Goal: Transaction & Acquisition: Purchase product/service

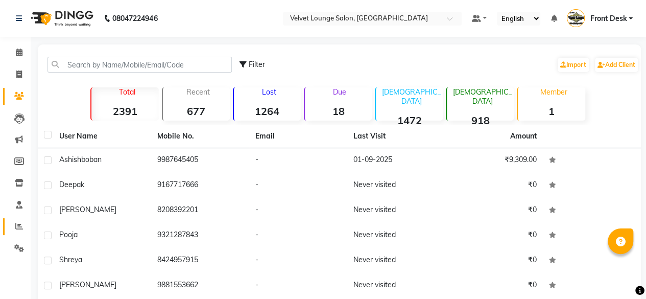
click at [15, 233] on link "Reports" at bounding box center [15, 226] width 25 height 17
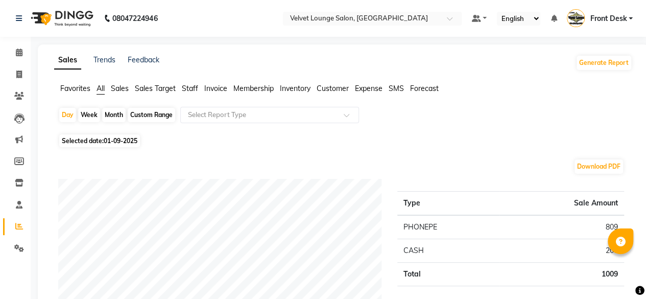
click at [117, 115] on div "Month" at bounding box center [113, 115] width 23 height 14
select select "9"
select select "2025"
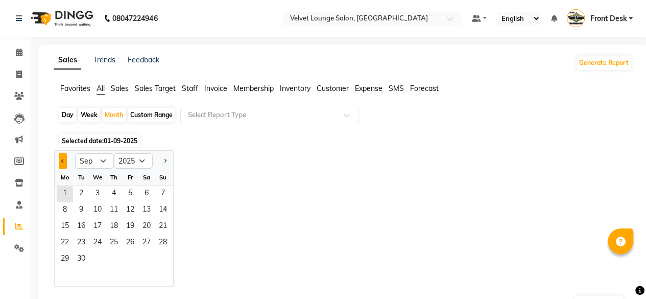
click at [65, 158] on button "Previous month" at bounding box center [63, 161] width 8 height 16
select select "8"
click at [128, 194] on span "1" at bounding box center [130, 194] width 16 height 16
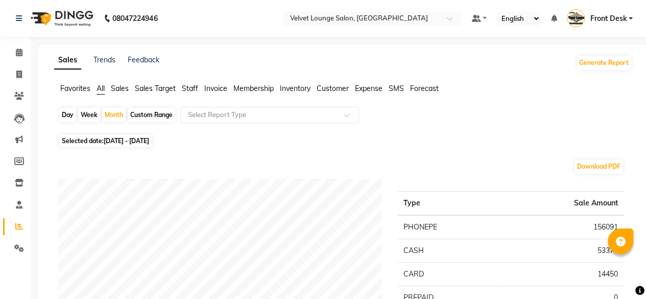
click at [69, 111] on div "Day" at bounding box center [67, 115] width 17 height 14
select select "8"
select select "2025"
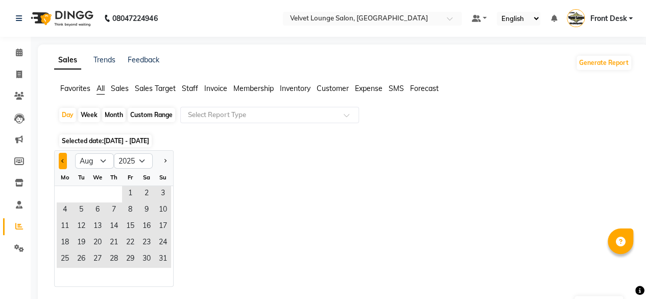
click at [65, 156] on button "Previous month" at bounding box center [63, 161] width 8 height 16
select select "7"
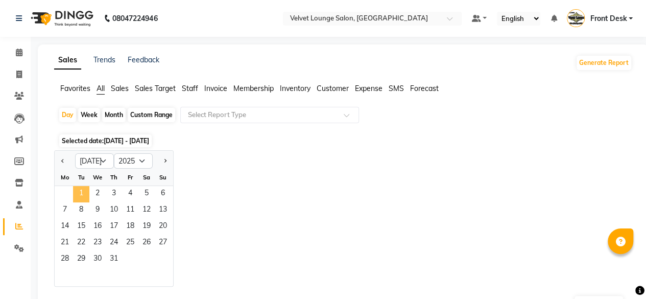
click at [83, 196] on span "1" at bounding box center [81, 194] width 16 height 16
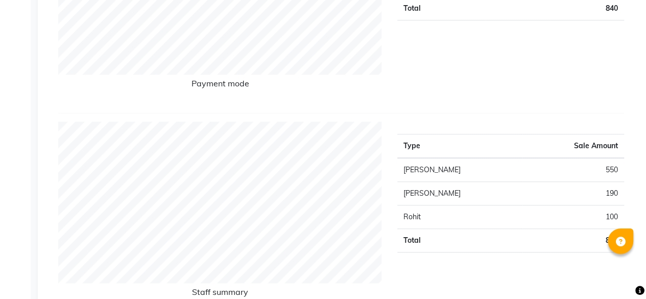
scroll to position [4, 0]
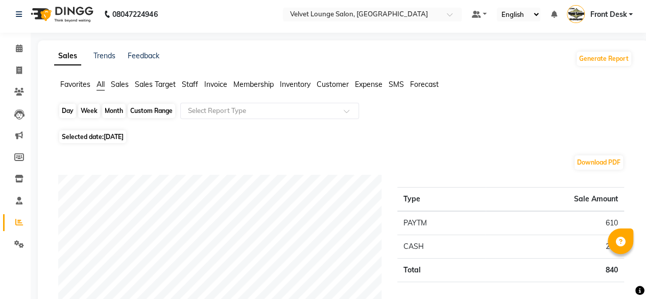
click at [68, 107] on div "Day" at bounding box center [67, 111] width 17 height 14
select select "7"
select select "2025"
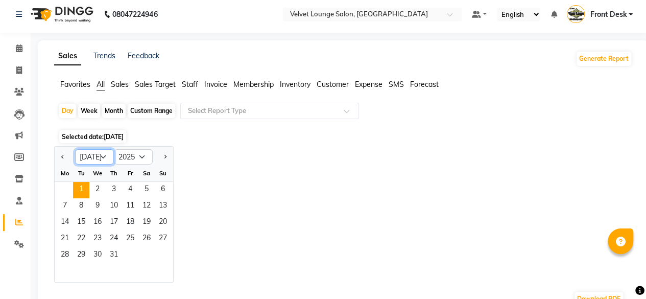
click at [100, 154] on select "Jan Feb Mar Apr May Jun [DATE] Aug Sep Oct Nov Dec" at bounding box center [94, 156] width 39 height 15
select select "8"
click at [75, 149] on select "Jan Feb Mar Apr May Jun [DATE] Aug Sep Oct Nov Dec" at bounding box center [94, 156] width 39 height 15
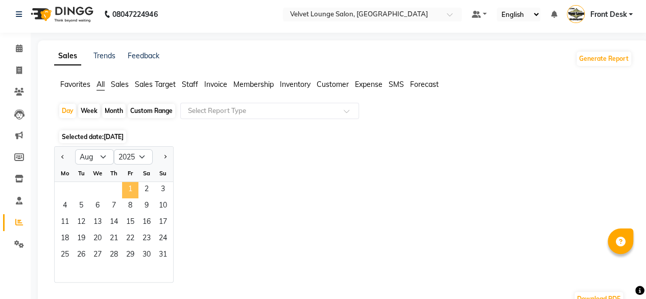
click at [132, 194] on span "1" at bounding box center [130, 190] width 16 height 16
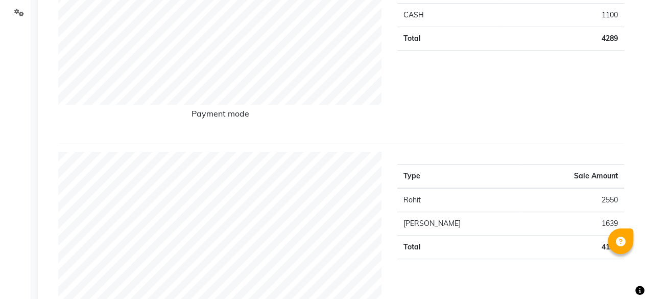
scroll to position [0, 0]
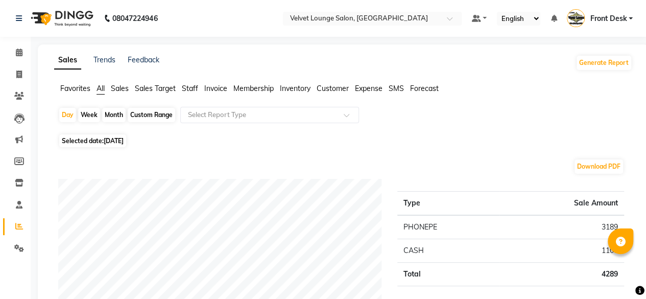
click at [611, 15] on span "Front Desk" at bounding box center [608, 18] width 37 height 11
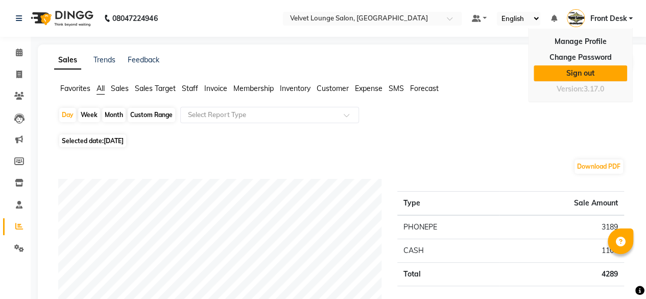
click at [571, 74] on link "Sign out" at bounding box center [580, 73] width 93 height 16
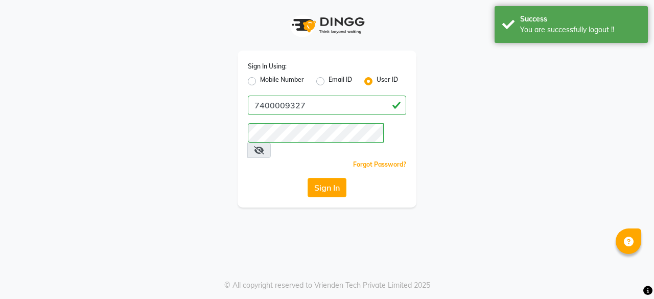
click at [260, 83] on label "Mobile Number" at bounding box center [282, 81] width 44 height 12
click at [260, 82] on input "Mobile Number" at bounding box center [263, 78] width 7 height 7
radio input "true"
radio input "false"
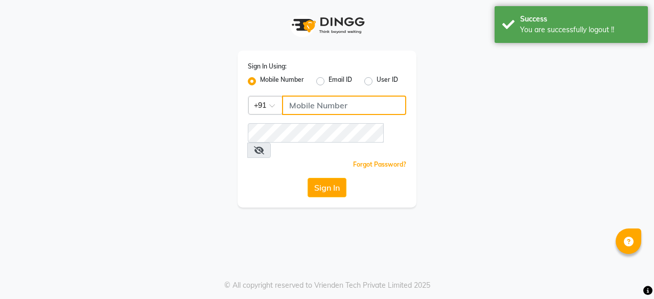
click at [302, 104] on input "Username" at bounding box center [344, 104] width 124 height 19
type input "7400009327"
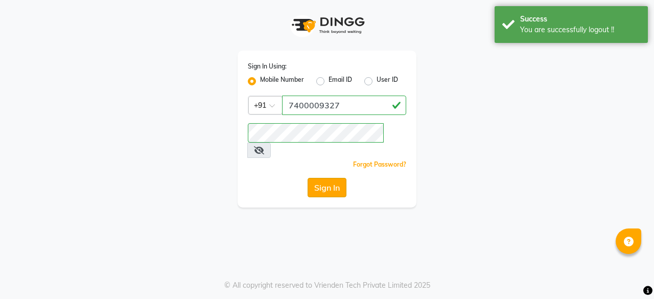
click at [329, 178] on button "Sign In" at bounding box center [326, 187] width 39 height 19
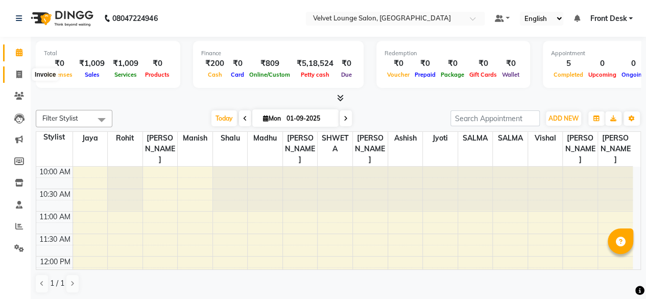
click at [13, 80] on span at bounding box center [19, 75] width 18 height 12
select select "service"
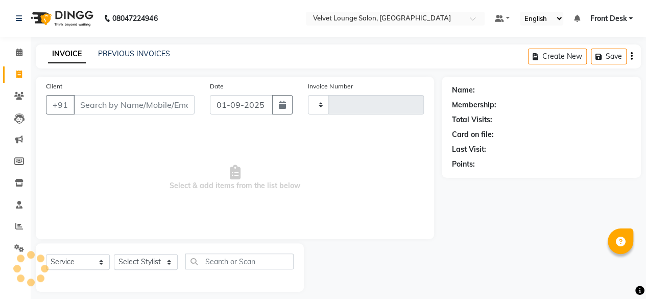
type input "1702"
select select "5962"
click at [157, 52] on link "PREVIOUS INVOICES" at bounding box center [134, 53] width 72 height 9
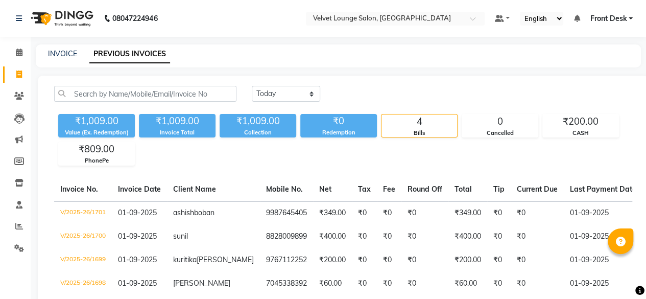
click at [353, 75] on main "INVOICE PREVIOUS INVOICES [DATE] [DATE] Custom Range ₹1,009.00 Value (Ex. Redem…" at bounding box center [338, 197] width 615 height 306
click at [22, 97] on icon at bounding box center [19, 96] width 10 height 8
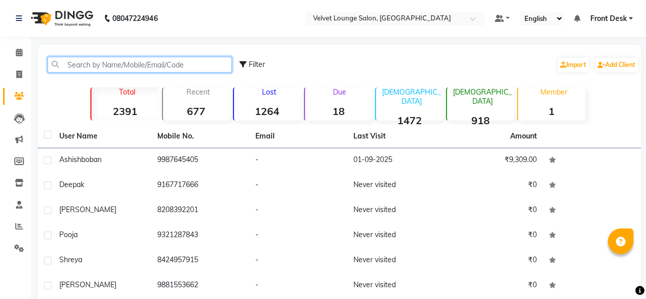
click at [86, 64] on input "text" at bounding box center [139, 65] width 184 height 16
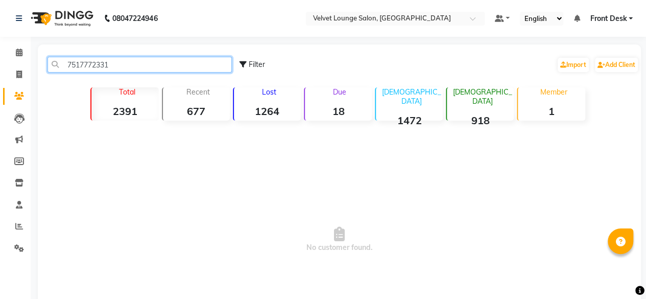
click at [124, 62] on input "7517772331" at bounding box center [139, 65] width 184 height 16
type input "7517772331"
click at [608, 72] on div "Add Client" at bounding box center [616, 65] width 45 height 16
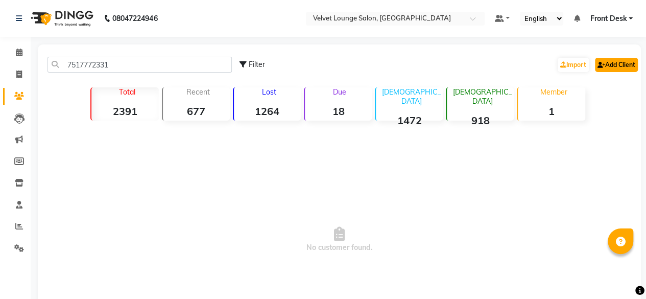
click at [606, 59] on link "Add Client" at bounding box center [616, 65] width 43 height 14
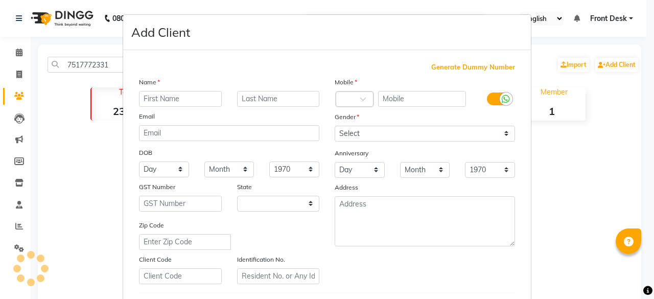
select select "22"
click at [199, 93] on input "text" at bounding box center [180, 99] width 83 height 16
type input "abhishek"
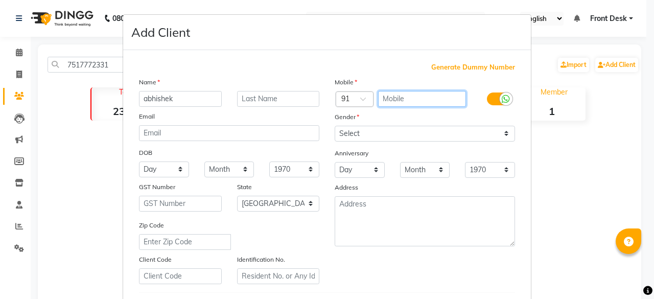
click at [409, 105] on input "text" at bounding box center [422, 99] width 88 height 16
paste input "7517772331"
type input "7517772331"
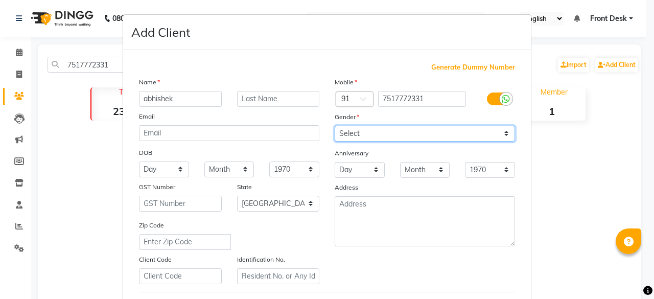
drag, startPoint x: 369, startPoint y: 130, endPoint x: 364, endPoint y: 164, distance: 34.2
click at [364, 164] on div "Mobile Country Code × 91 7517772331 Gender Select [DEMOGRAPHIC_DATA] [DEMOGRAPH…" at bounding box center [425, 180] width 196 height 207
select select "[DEMOGRAPHIC_DATA]"
click at [334, 126] on select "Select [DEMOGRAPHIC_DATA] [DEMOGRAPHIC_DATA] Other Prefer Not To Say" at bounding box center [424, 134] width 180 height 16
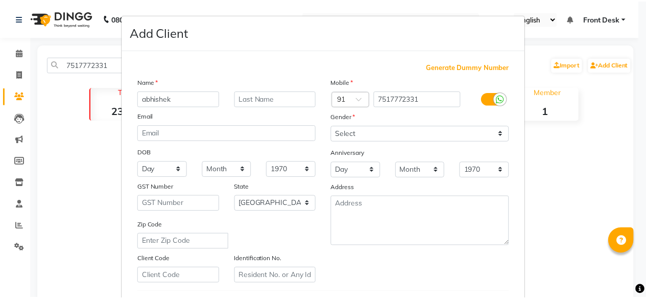
scroll to position [171, 0]
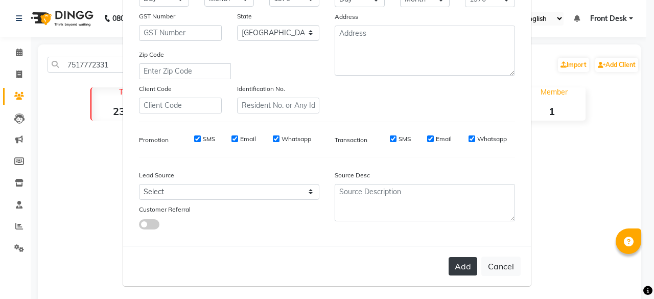
click at [473, 261] on button "Add" at bounding box center [462, 266] width 29 height 18
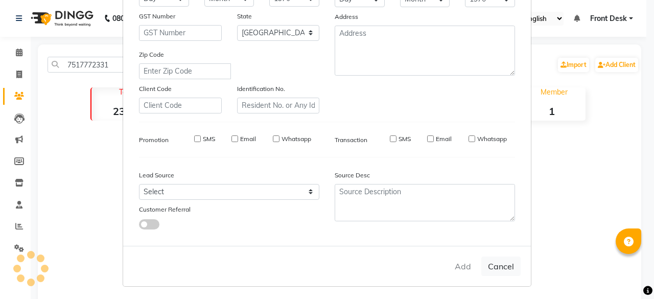
select select
select select "null"
select select
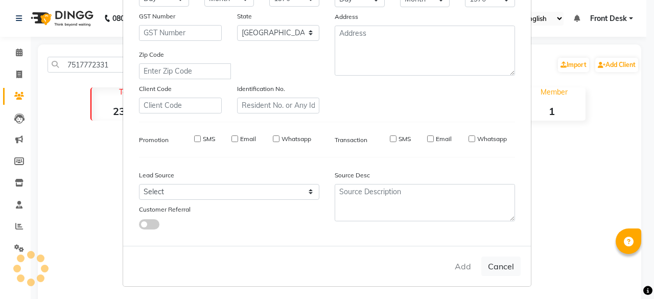
select select
checkbox input "false"
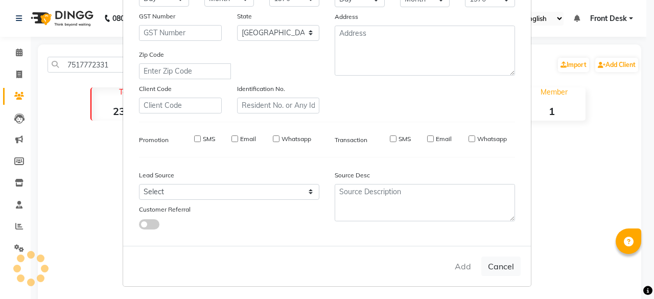
checkbox input "false"
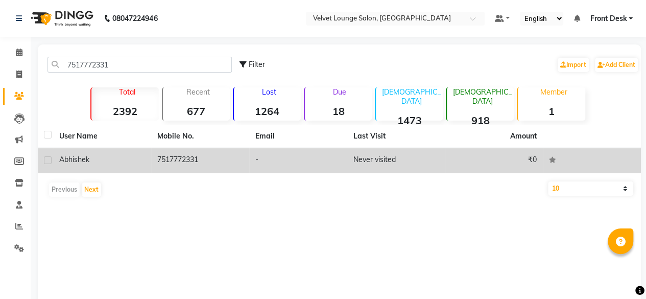
click at [507, 161] on td "₹0" at bounding box center [494, 160] width 98 height 25
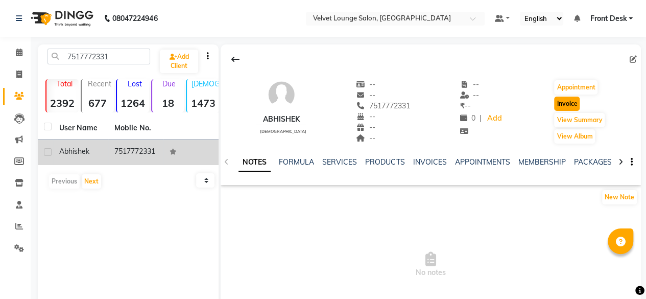
click at [567, 105] on button "Invoice" at bounding box center [567, 104] width 26 height 14
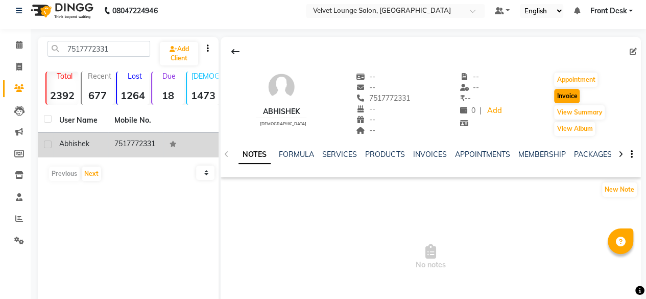
select select "5962"
select select "service"
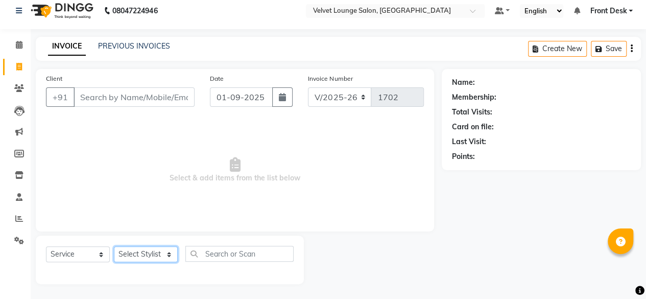
click at [146, 261] on select "Select Stylist" at bounding box center [146, 254] width 64 height 16
type input "7517772331"
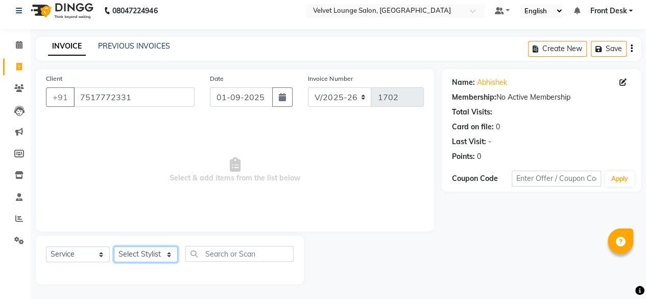
select select "86704"
click at [114, 246] on select "Select Stylist [PERSON_NAME] [PERSON_NAME] [PERSON_NAME] Front Desk Jaya jyoti …" at bounding box center [146, 254] width 64 height 16
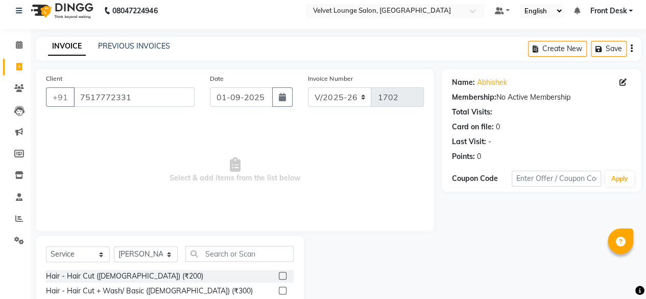
click at [279, 274] on label at bounding box center [283, 276] width 8 height 8
click at [279, 274] on input "checkbox" at bounding box center [282, 276] width 7 height 7
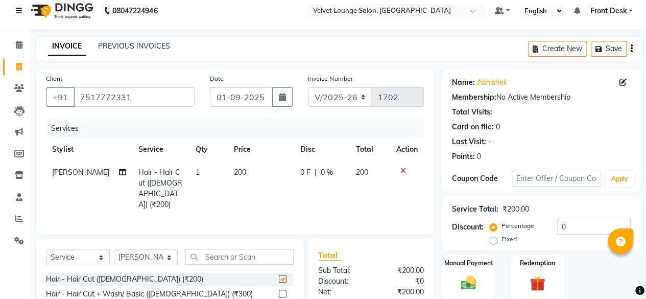
checkbox input "false"
click at [231, 260] on input "text" at bounding box center [239, 257] width 108 height 16
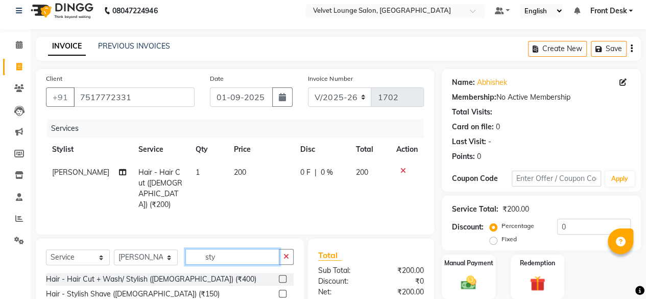
type input "sty"
click at [280, 290] on label at bounding box center [283, 294] width 8 height 8
click at [280, 291] on input "checkbox" at bounding box center [282, 294] width 7 height 7
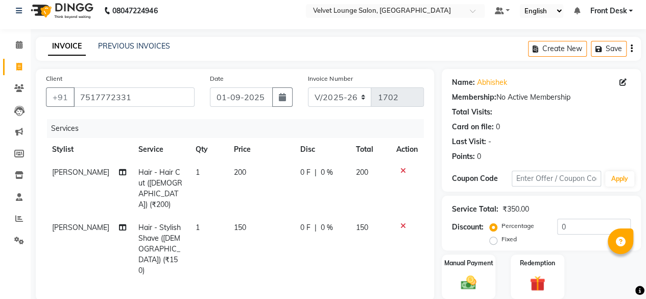
checkbox input "false"
click at [294, 216] on td "0 F | 0 %" at bounding box center [321, 249] width 55 height 66
select select "86704"
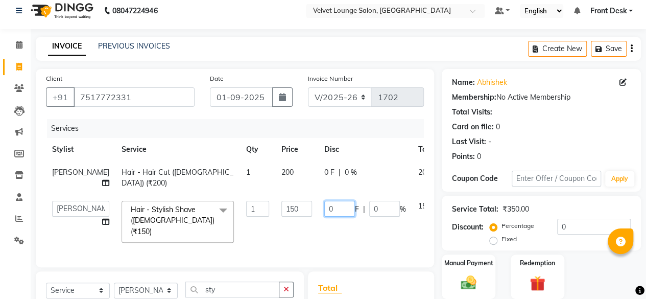
click at [324, 217] on input "0" at bounding box center [339, 209] width 31 height 16
type input "50"
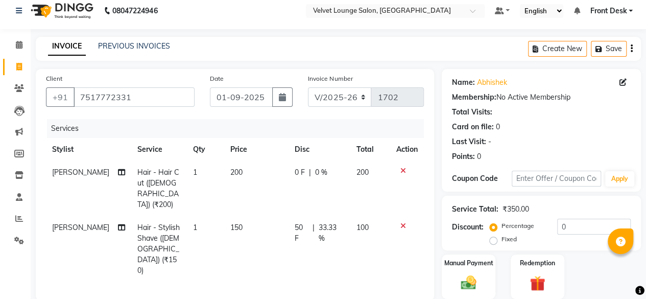
click at [289, 171] on td "0 F | 0 %" at bounding box center [320, 188] width 62 height 55
select select "86704"
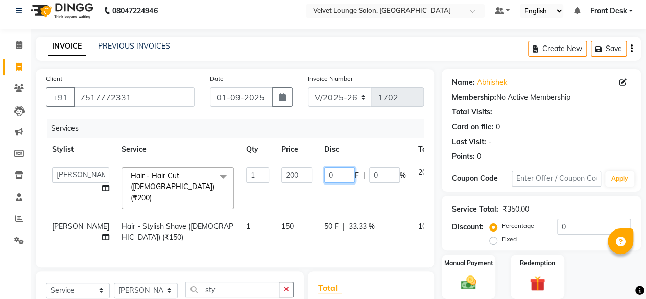
click at [324, 173] on input "0" at bounding box center [339, 175] width 31 height 16
type input "50"
click at [412, 230] on td "100" at bounding box center [427, 232] width 30 height 34
select select "86704"
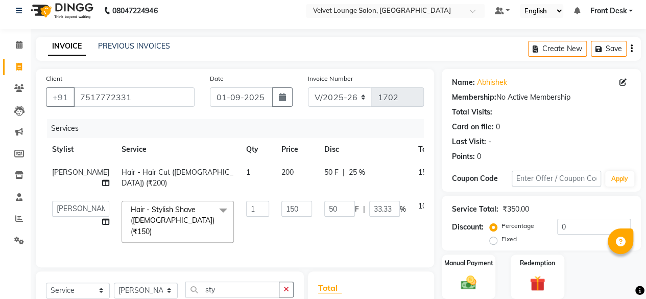
scroll to position [131, 0]
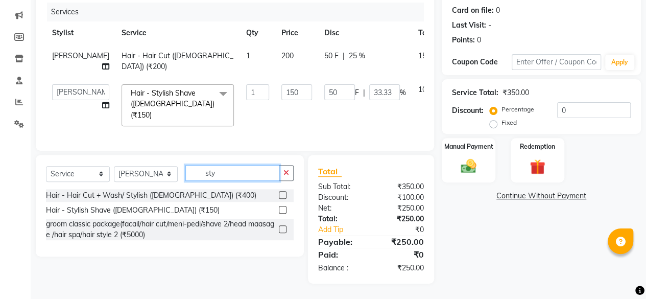
click at [253, 170] on input "sty" at bounding box center [232, 173] width 94 height 16
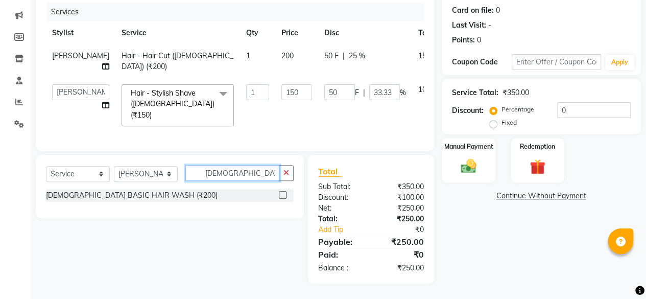
type input "[DEMOGRAPHIC_DATA] was"
click at [283, 196] on label at bounding box center [283, 195] width 8 height 8
click at [283, 196] on input "checkbox" at bounding box center [282, 195] width 7 height 7
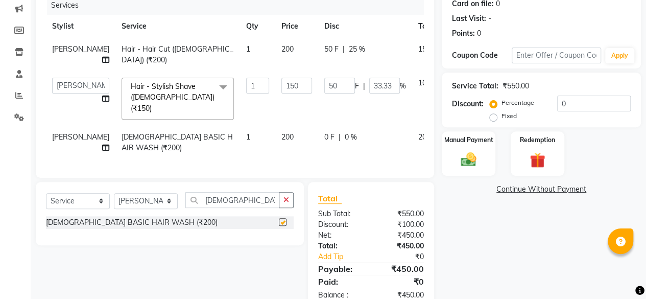
checkbox input "false"
click at [324, 132] on span "0 F" at bounding box center [329, 137] width 10 height 11
select select "86704"
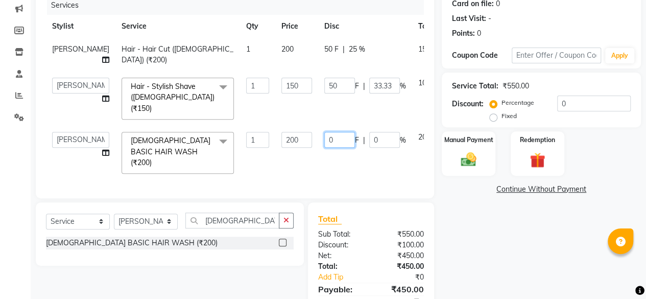
click at [324, 139] on input "0" at bounding box center [339, 140] width 31 height 16
type input "150"
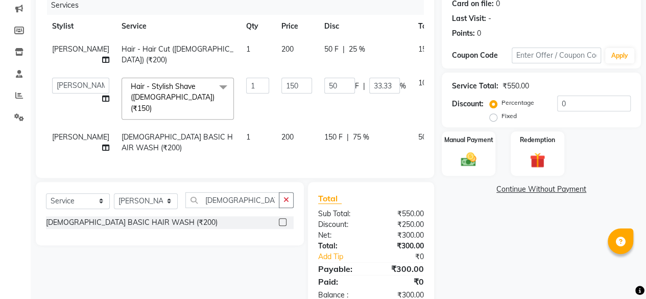
click at [540, 240] on div "Name: Abhishek Membership: No Active Membership Total Visits: Card on file: 0 L…" at bounding box center [545, 128] width 207 height 365
click at [477, 159] on img at bounding box center [469, 159] width 26 height 18
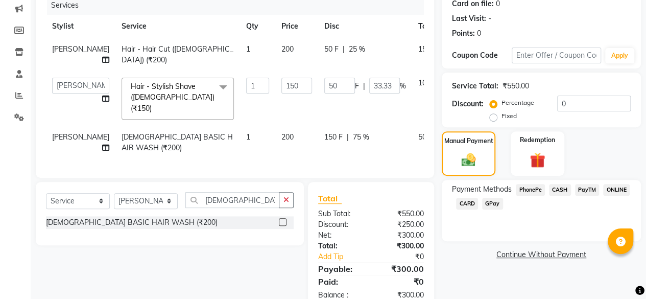
click at [561, 189] on span "CASH" at bounding box center [560, 190] width 22 height 12
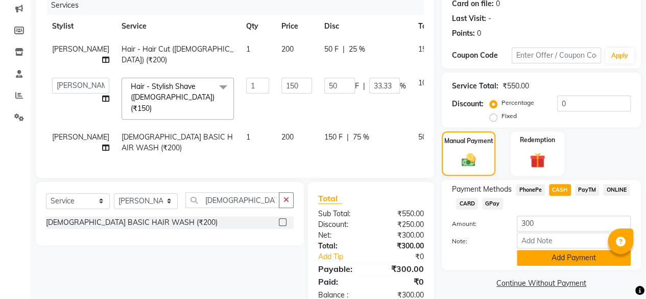
click at [555, 252] on button "Add Payment" at bounding box center [574, 258] width 114 height 16
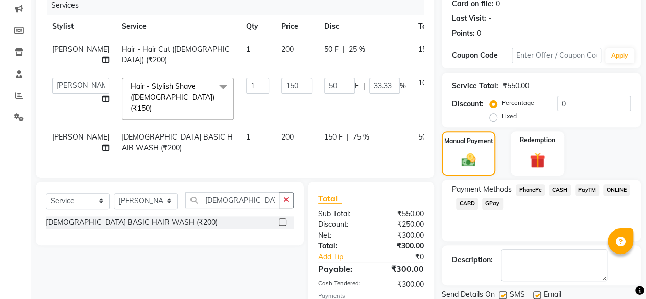
scroll to position [211, 0]
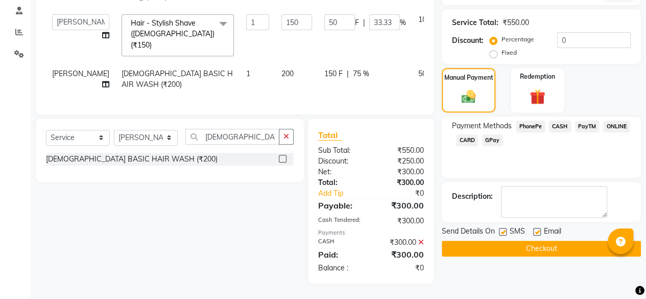
click at [569, 241] on button "Checkout" at bounding box center [541, 249] width 199 height 16
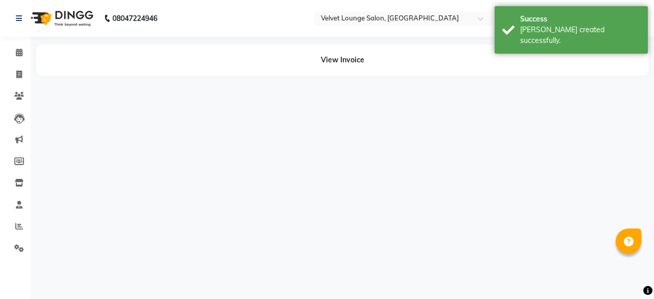
click at [281, 173] on div "08047224946 Select Location × Velvet Lounge Salon, Shiv Mandir Road Default Pan…" at bounding box center [327, 149] width 654 height 299
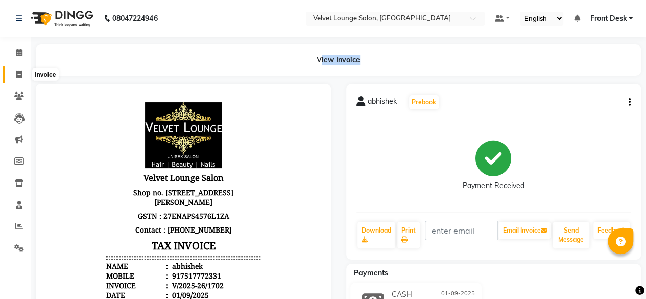
click at [18, 74] on icon at bounding box center [19, 74] width 6 height 8
select select "service"
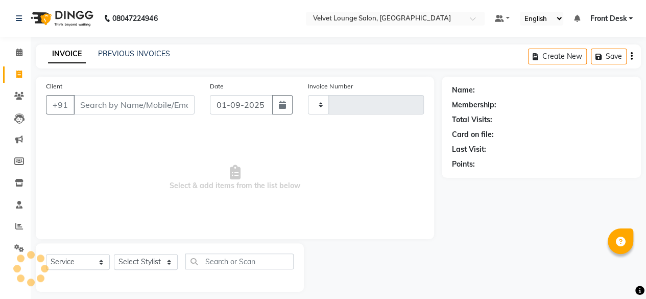
scroll to position [8, 0]
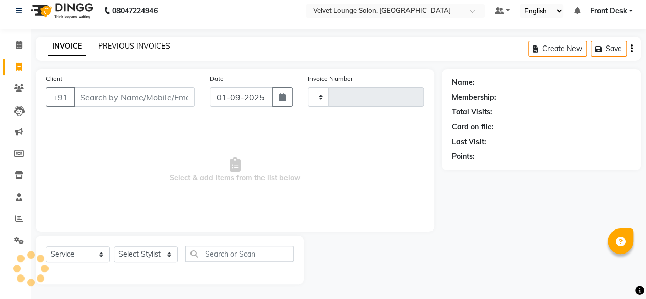
type input "1703"
select select "5962"
click at [115, 44] on link "PREVIOUS INVOICES" at bounding box center [134, 45] width 72 height 9
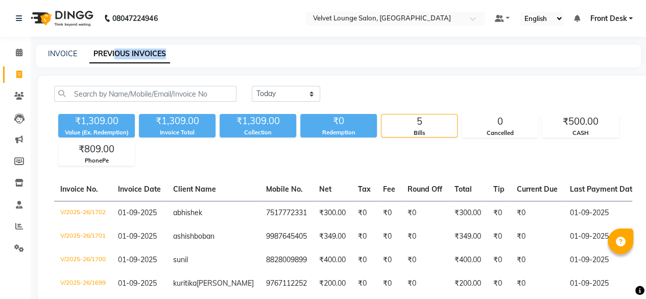
drag, startPoint x: 115, startPoint y: 44, endPoint x: 228, endPoint y: 71, distance: 116.1
click at [228, 71] on div "08047224946 Select Location × Velvet Lounge Salon, Shiv Mandir Road Default Pan…" at bounding box center [323, 187] width 646 height 374
drag, startPoint x: 270, startPoint y: 87, endPoint x: 279, endPoint y: 118, distance: 32.6
click at [279, 118] on div "[DATE] [DATE] Custom Range ₹1,309.00 Value (Ex. Redemption) ₹1,309.00 Invoice T…" at bounding box center [343, 126] width 590 height 80
select select "[DATE]"
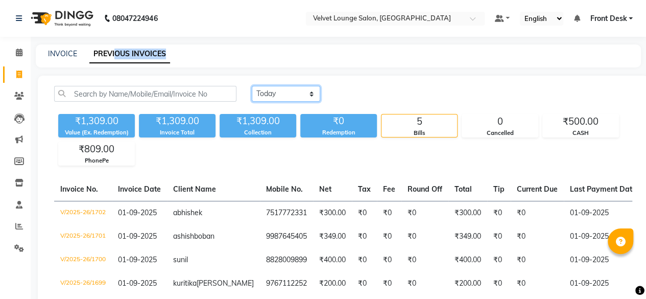
click at [252, 86] on select "[DATE] [DATE] Custom Range" at bounding box center [286, 94] width 68 height 16
